Goal: Task Accomplishment & Management: Manage account settings

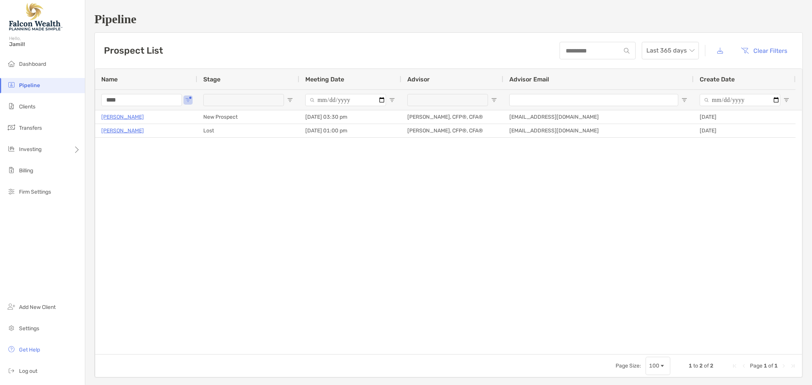
click at [145, 97] on input "****" at bounding box center [141, 100] width 81 height 12
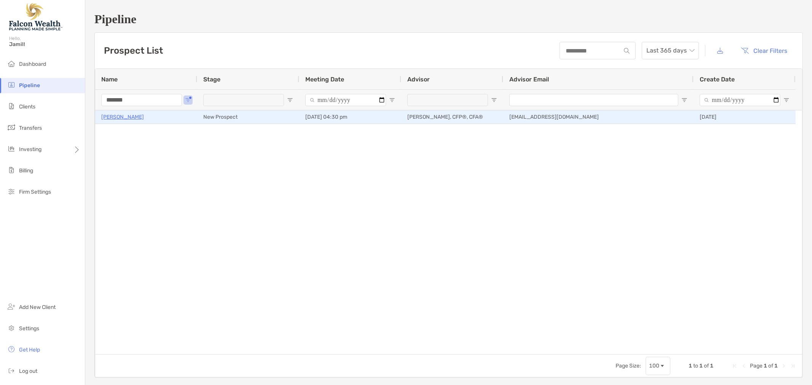
type input "*******"
click at [134, 117] on p "[PERSON_NAME]" at bounding box center [122, 117] width 43 height 10
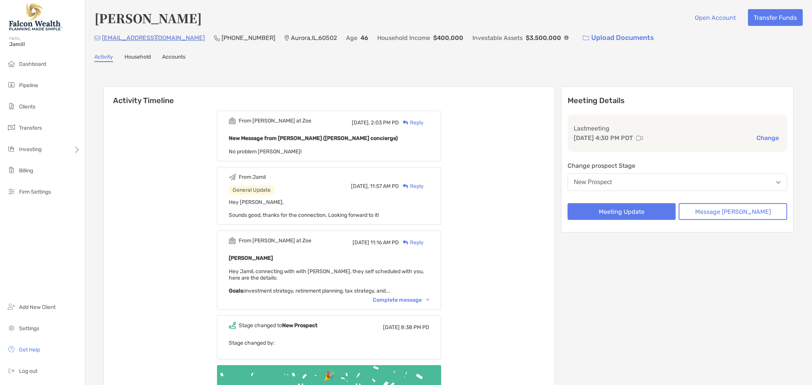
click at [423, 299] on div "Complete message" at bounding box center [401, 300] width 57 height 6
